Goal: Find specific page/section: Find specific page/section

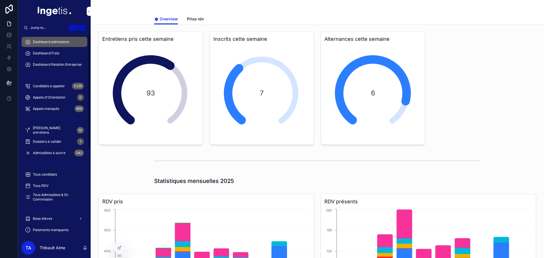
click at [64, 141] on div "Dossiers à valider 1" at bounding box center [54, 141] width 59 height 9
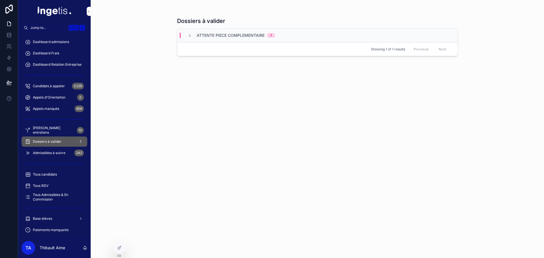
click at [61, 42] on span "Dashboard admissions" at bounding box center [51, 42] width 36 height 5
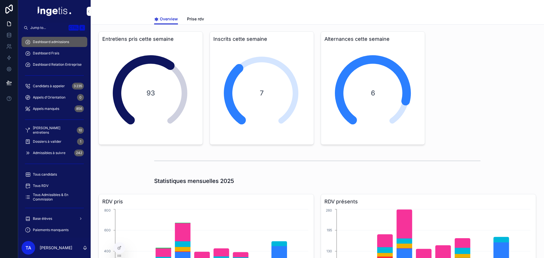
click at [55, 218] on div "Base élèves" at bounding box center [54, 218] width 59 height 9
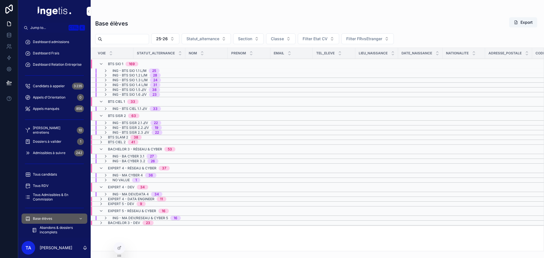
drag, startPoint x: 140, startPoint y: 0, endPoint x: 209, endPoint y: 6, distance: 69.1
click at [209, 6] on div "Base élèves Export 25-26 Statut_alternance Section Classe Filter Etat CV Filter…" at bounding box center [318, 125] width 454 height 251
click at [210, 37] on span "Statut_alternance" at bounding box center [203, 39] width 33 height 6
click at [216, 39] on span "Statut_alternance" at bounding box center [203, 39] width 33 height 6
click at [168, 39] on span "25-26" at bounding box center [162, 39] width 12 height 6
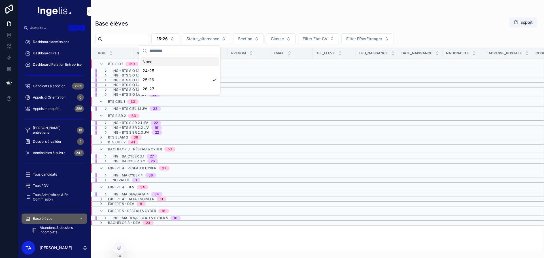
click at [177, 26] on div "Base élèves Export" at bounding box center [317, 23] width 444 height 13
click at [129, 38] on input "scrollable content" at bounding box center [125, 39] width 46 height 8
paste input "*******"
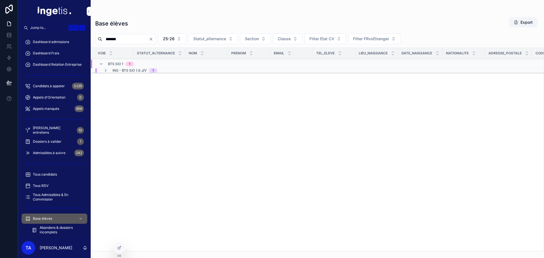
type input "*******"
click at [151, 73] on td "ING - BTS SIO 1.6 J/V 1" at bounding box center [159, 70] width 137 height 5
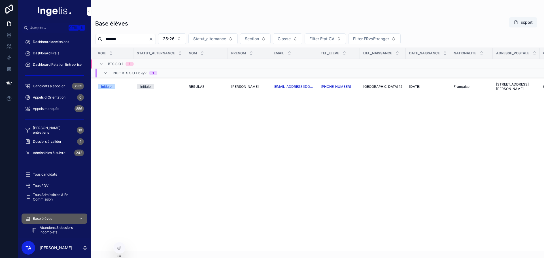
click at [191, 86] on span "REGULAS" at bounding box center [197, 86] width 16 height 5
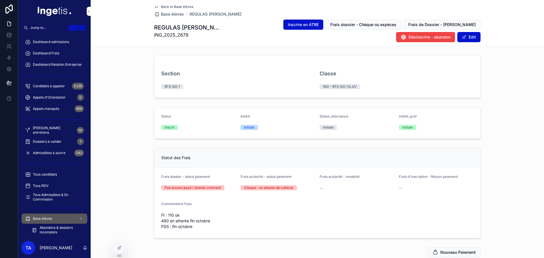
click at [162, 24] on h1 "REGULAS [PERSON_NAME]" at bounding box center [187, 28] width 67 height 8
copy h1 "REGULAS [PERSON_NAME]"
click at [132, 84] on div "Section BTS SIO 1 Classe ING - BTS SIO 1.6 J/V" at bounding box center [318, 76] width 454 height 47
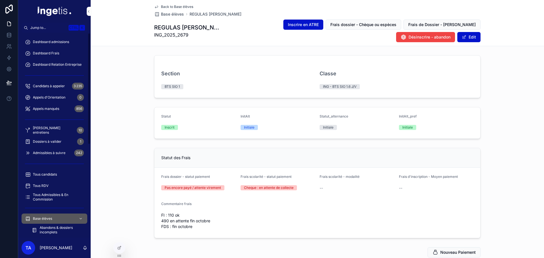
click at [60, 216] on div "Base élèves" at bounding box center [54, 218] width 59 height 9
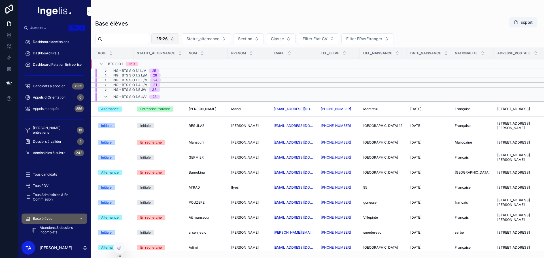
click at [179, 43] on button "25-26" at bounding box center [165, 38] width 28 height 11
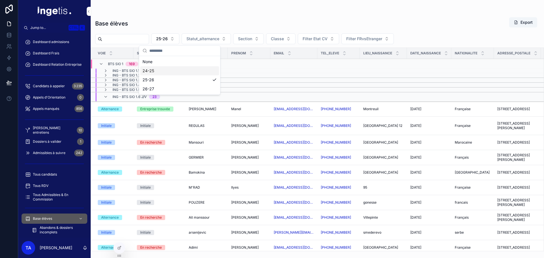
drag, startPoint x: 175, startPoint y: 73, endPoint x: 147, endPoint y: 54, distance: 33.5
click at [175, 72] on div "24-25" at bounding box center [179, 70] width 79 height 9
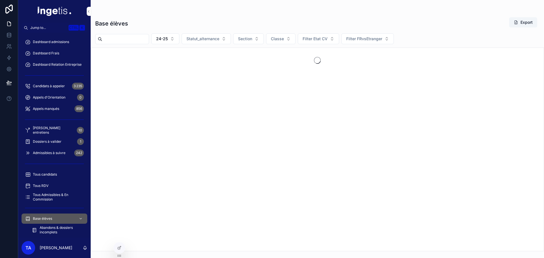
click at [132, 39] on input "scrollable content" at bounding box center [125, 39] width 46 height 8
type input "*******"
click at [161, 18] on div "Base élèves Export" at bounding box center [317, 23] width 444 height 13
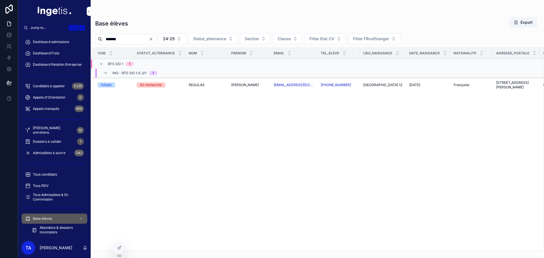
click at [120, 65] on span "BTS SIO 1" at bounding box center [115, 64] width 15 height 5
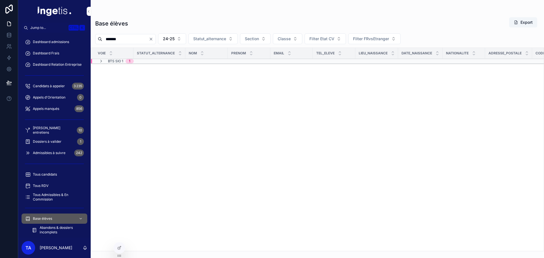
click at [119, 62] on span "BTS SIO 1" at bounding box center [115, 61] width 15 height 5
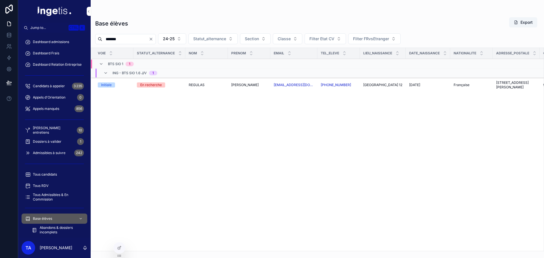
click at [195, 84] on span "REGULAS" at bounding box center [197, 85] width 16 height 5
